Goal: Entertainment & Leisure: Consume media (video, audio)

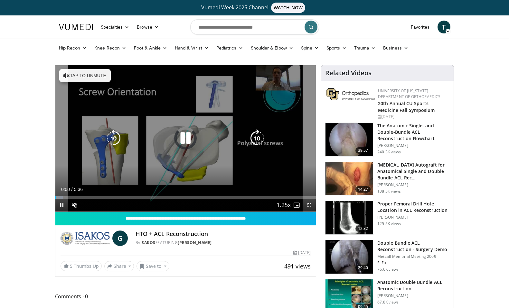
click at [183, 135] on icon "Video Player" at bounding box center [185, 138] width 18 height 18
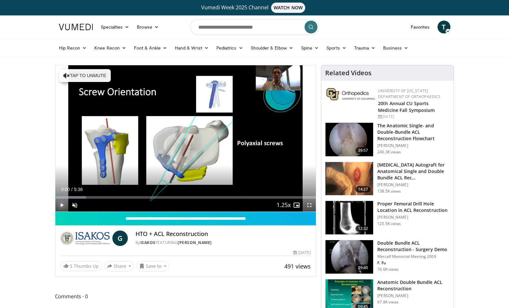
click at [61, 207] on span "Video Player" at bounding box center [61, 205] width 13 height 13
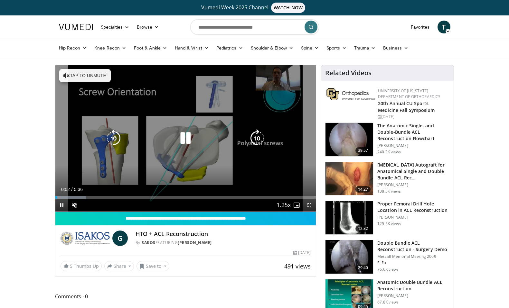
click at [80, 79] on button "Tap to unmute" at bounding box center [85, 75] width 52 height 13
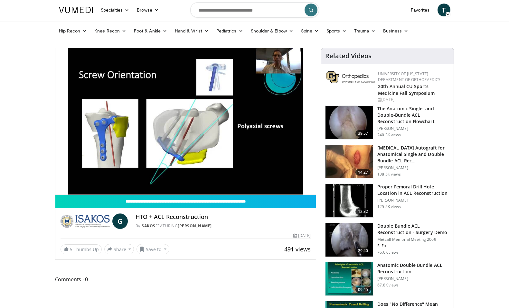
scroll to position [19, 0]
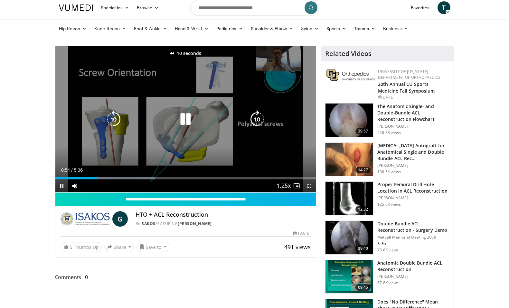
click at [106, 122] on icon "Video Player" at bounding box center [114, 119] width 18 height 18
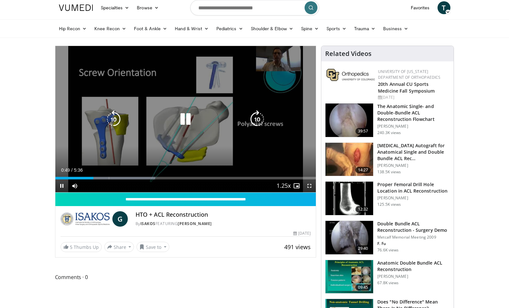
click at [183, 118] on icon "Video Player" at bounding box center [185, 119] width 18 height 18
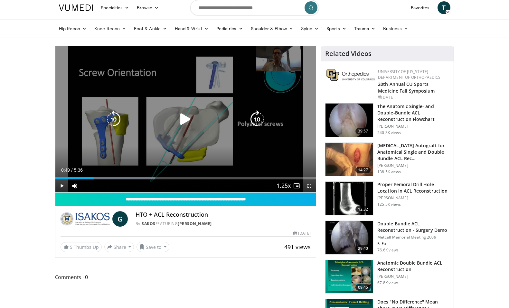
click at [179, 120] on icon "Video Player" at bounding box center [185, 119] width 18 height 18
click at [252, 120] on icon "Video Player" at bounding box center [257, 119] width 18 height 18
click at [254, 120] on icon "Video Player" at bounding box center [257, 119] width 18 height 18
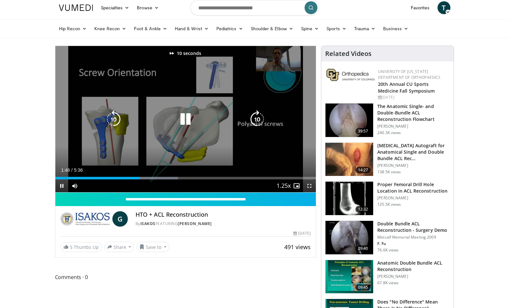
click at [254, 120] on icon "Video Player" at bounding box center [257, 119] width 18 height 18
click at [115, 112] on icon "Video Player" at bounding box center [114, 119] width 18 height 18
click at [116, 116] on icon "Video Player" at bounding box center [114, 119] width 18 height 18
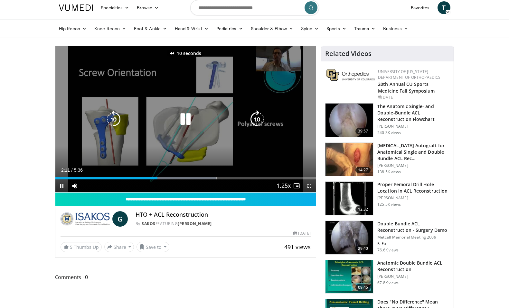
click at [116, 116] on icon "Video Player" at bounding box center [114, 119] width 18 height 18
click at [260, 118] on icon "Video Player" at bounding box center [257, 119] width 18 height 18
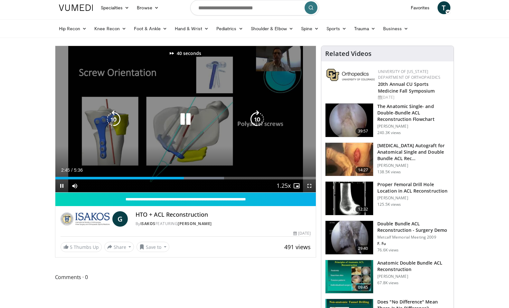
click at [260, 118] on icon "Video Player" at bounding box center [257, 119] width 18 height 18
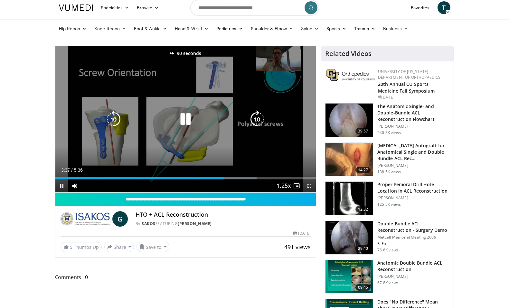
click at [260, 118] on icon "Video Player" at bounding box center [257, 119] width 18 height 18
click at [112, 119] on icon "Video Player" at bounding box center [114, 119] width 18 height 18
click at [259, 120] on icon "Video Player" at bounding box center [257, 119] width 18 height 18
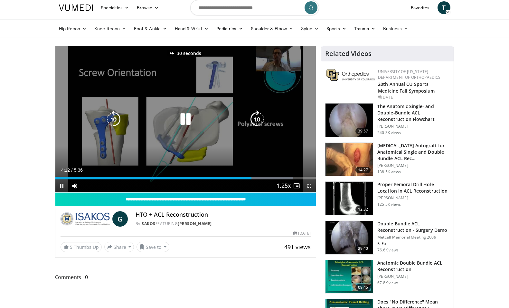
click at [259, 120] on icon "Video Player" at bounding box center [257, 119] width 18 height 18
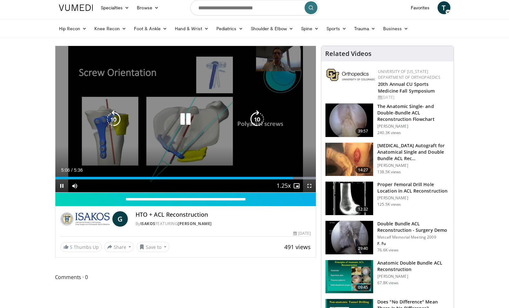
click at [111, 123] on icon "Video Player" at bounding box center [114, 119] width 18 height 18
click at [182, 122] on icon "Video Player" at bounding box center [185, 119] width 18 height 18
